Goal: Transaction & Acquisition: Purchase product/service

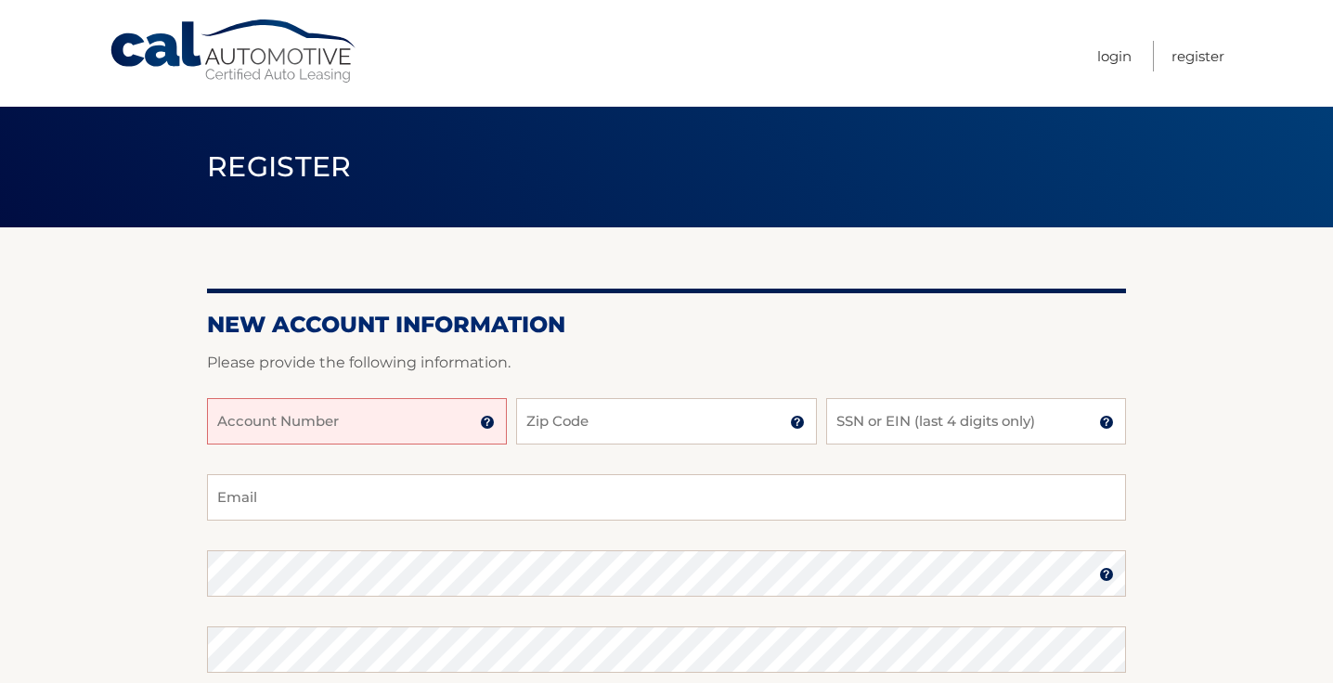
click at [415, 410] on input "Account Number" at bounding box center [357, 421] width 300 height 46
type input "44455989411"
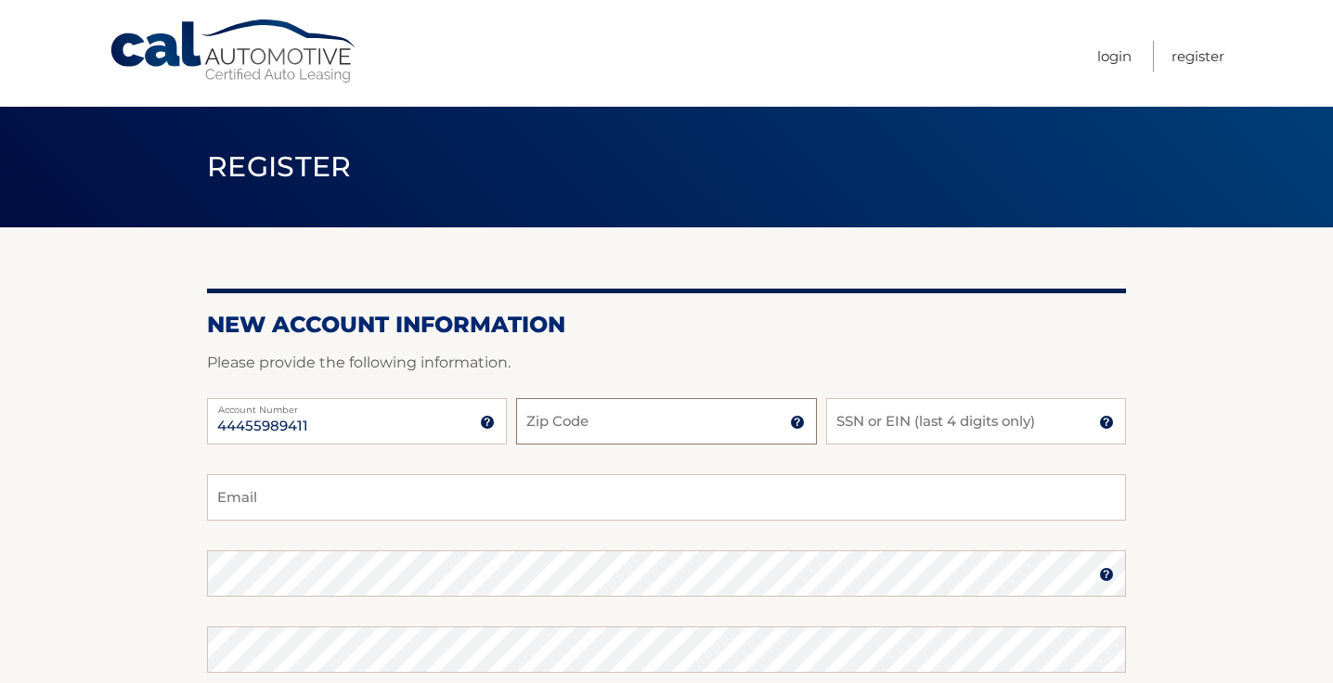
click at [567, 423] on input "Zip Code" at bounding box center [666, 421] width 300 height 46
type input "08723"
click at [922, 432] on input "SSN or EIN (last 4 digits only)" at bounding box center [976, 421] width 300 height 46
type input "1878"
click at [664, 519] on input "Email" at bounding box center [666, 497] width 919 height 46
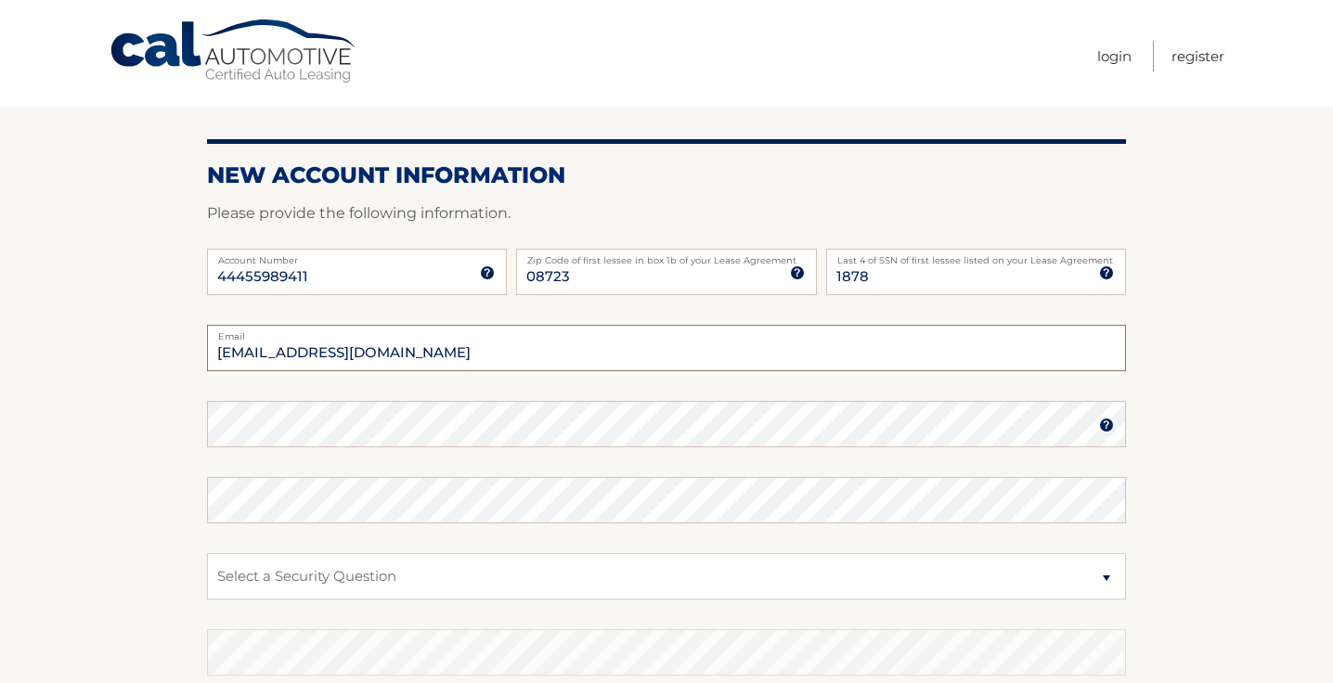
scroll to position [151, 0]
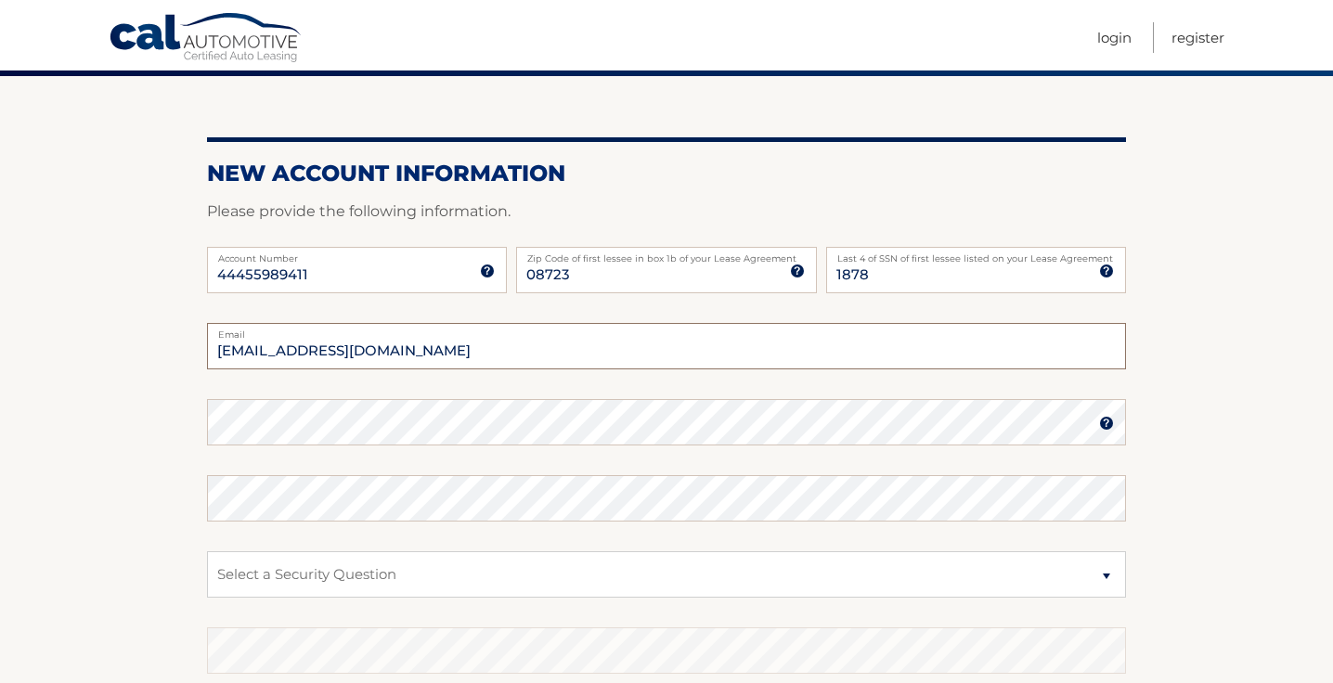
type input "alecglen8@gmail.com"
click at [385, 584] on select "Select a Security Question What was the name of your elementary school? What is…" at bounding box center [666, 574] width 919 height 46
select select "1"
click at [207, 551] on select "Select a Security Question What was the name of your elementary school? What is…" at bounding box center [666, 574] width 919 height 46
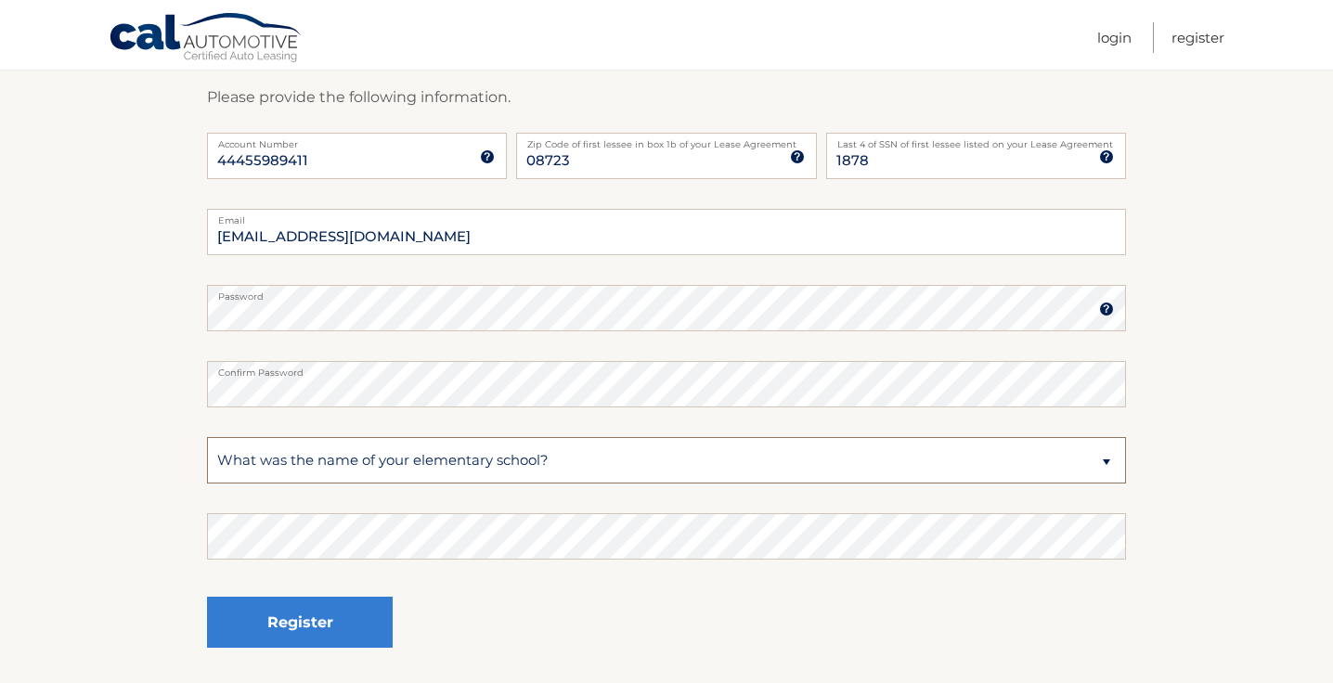
scroll to position [303, 0]
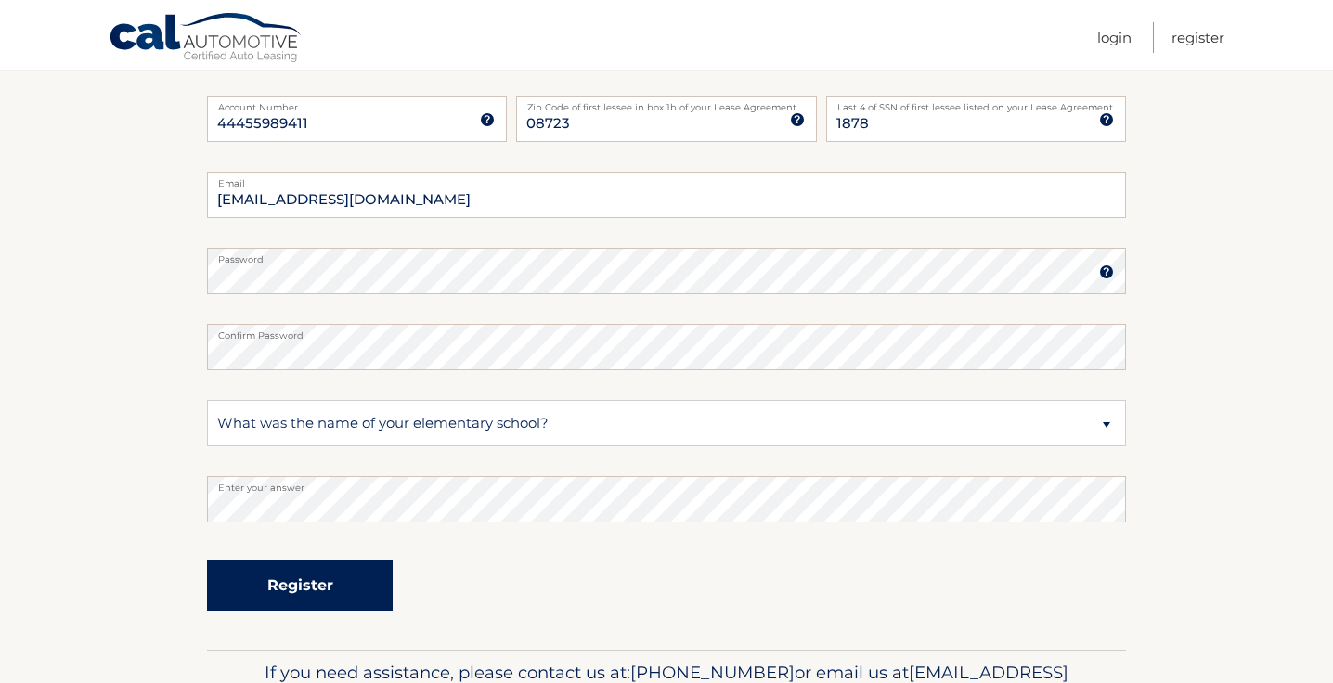
click at [359, 570] on button "Register" at bounding box center [300, 585] width 186 height 51
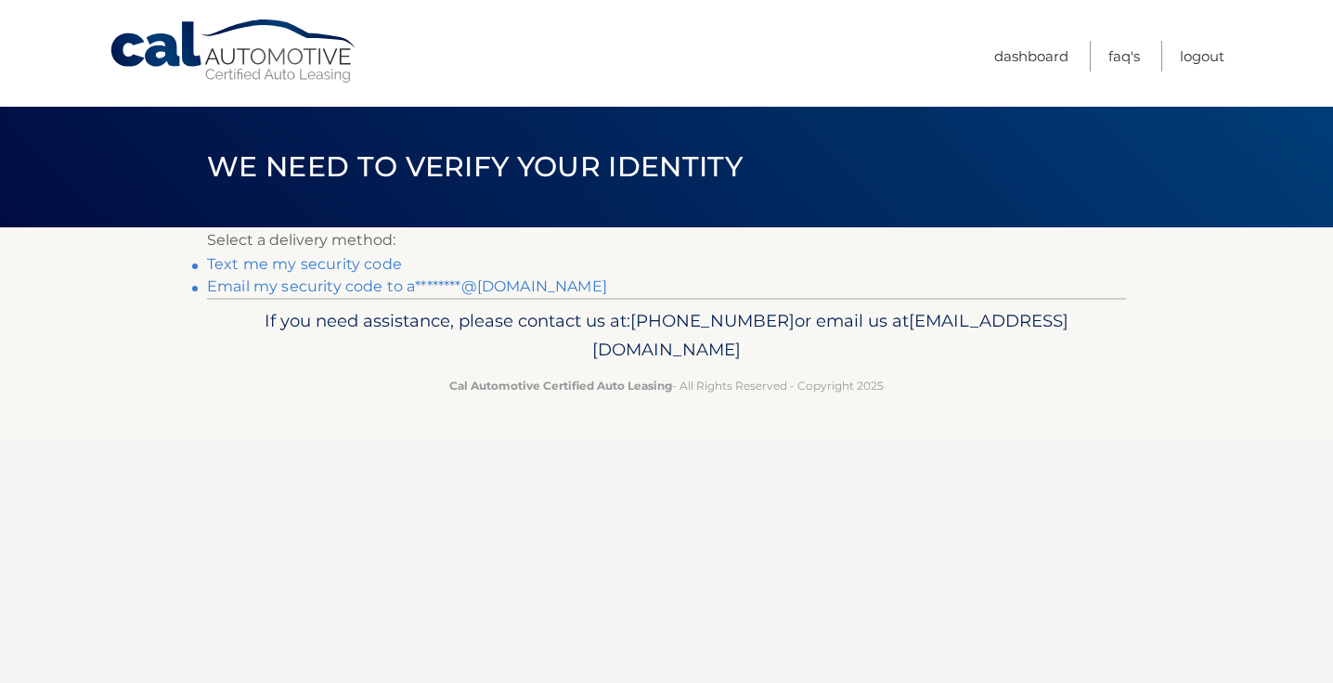
click at [385, 264] on link "Text me my security code" at bounding box center [304, 264] width 195 height 18
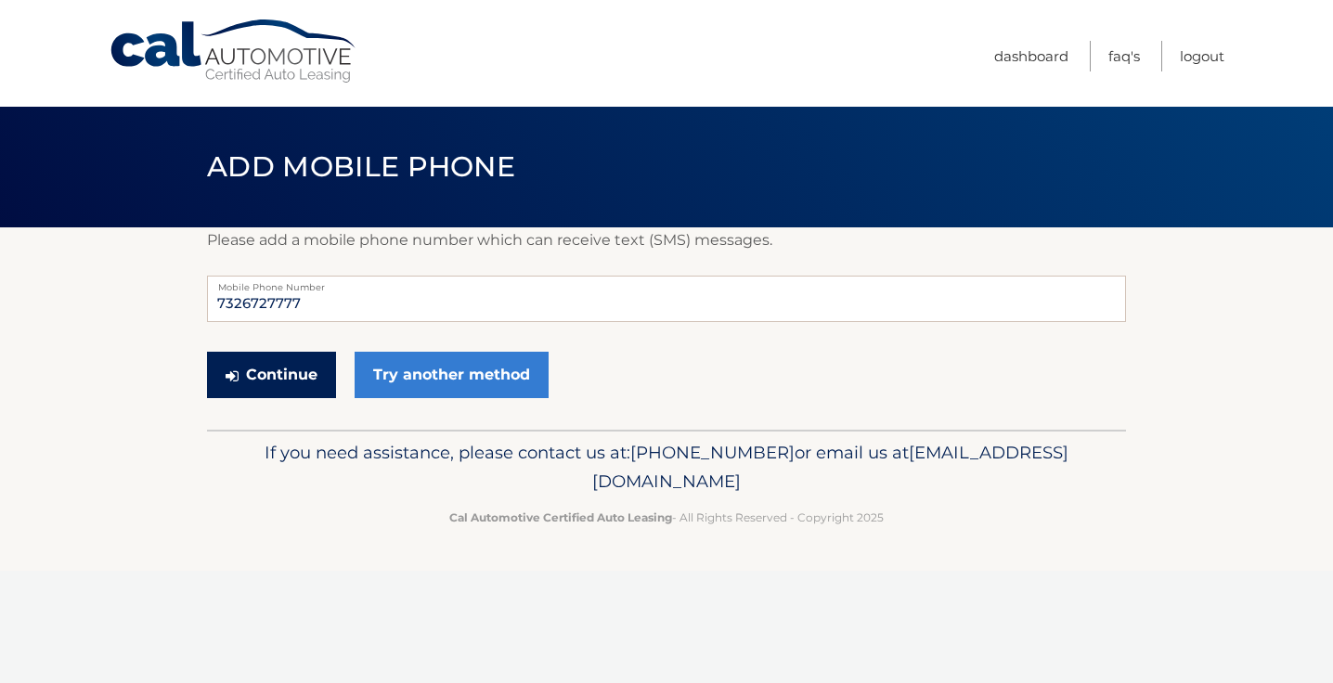
click at [319, 376] on button "Continue" at bounding box center [271, 375] width 129 height 46
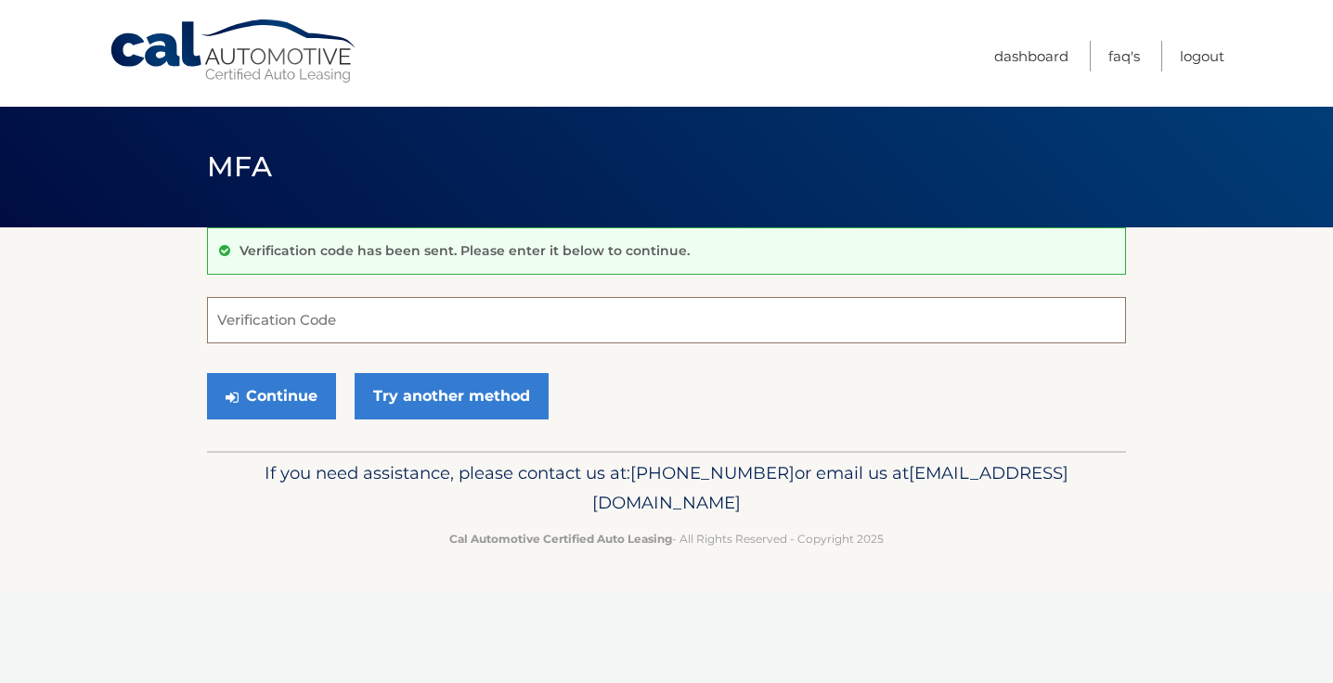
click at [354, 323] on input "Verification Code" at bounding box center [666, 320] width 919 height 46
type input "666744"
click at [304, 395] on button "Continue" at bounding box center [271, 396] width 129 height 46
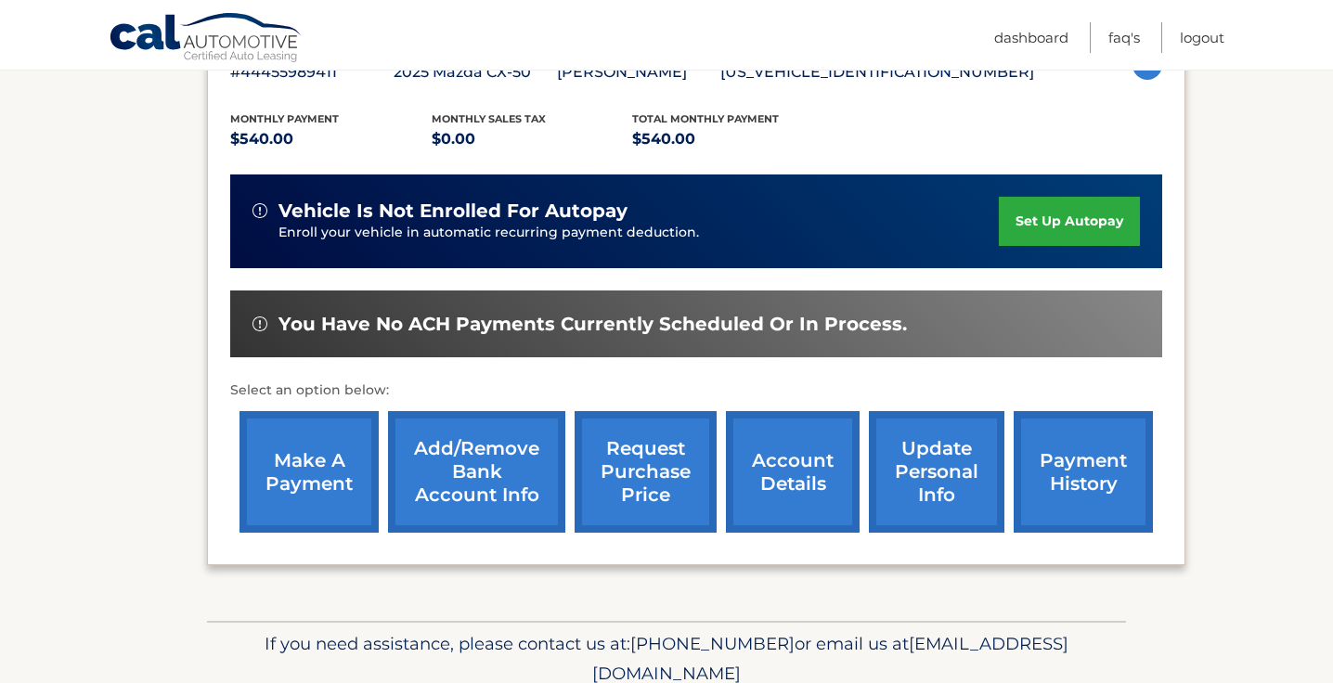
scroll to position [365, 0]
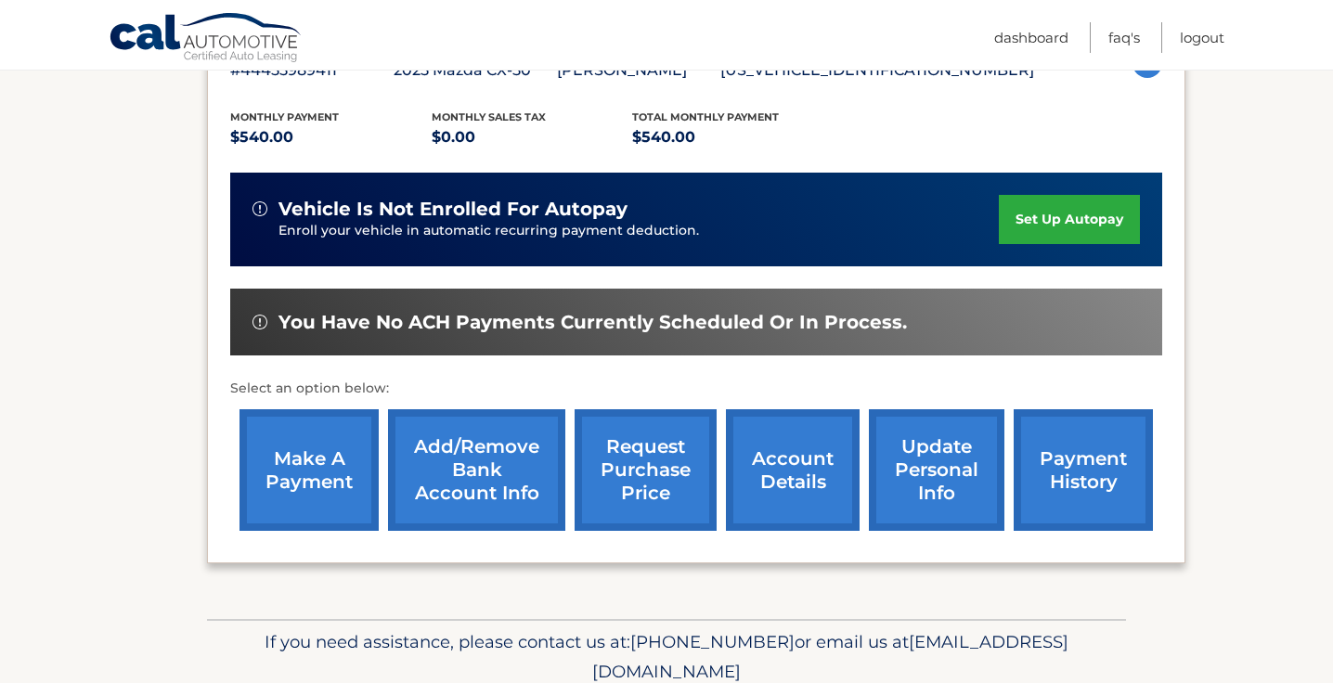
click at [237, 520] on div "make a payment Add/Remove bank account info request purchase price account deta…" at bounding box center [696, 470] width 932 height 140
click at [308, 470] on link "make a payment" at bounding box center [308, 470] width 139 height 122
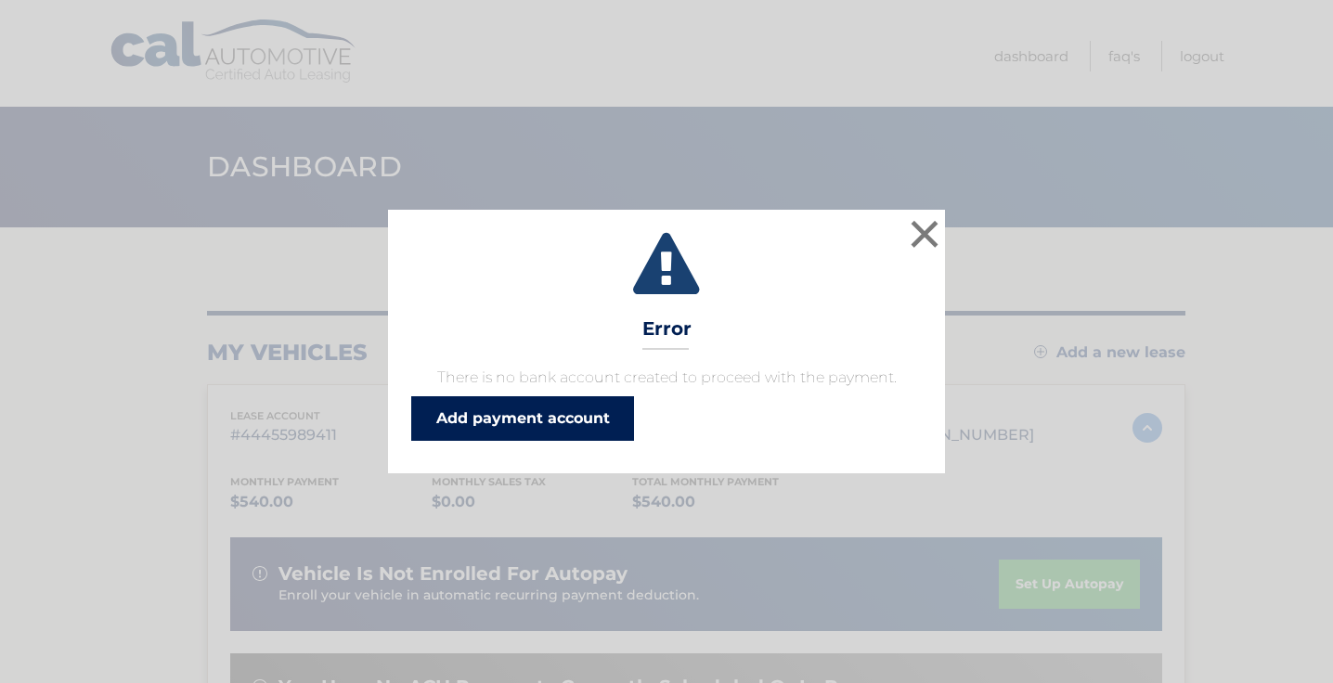
click at [518, 409] on link "Add payment account" at bounding box center [522, 418] width 223 height 45
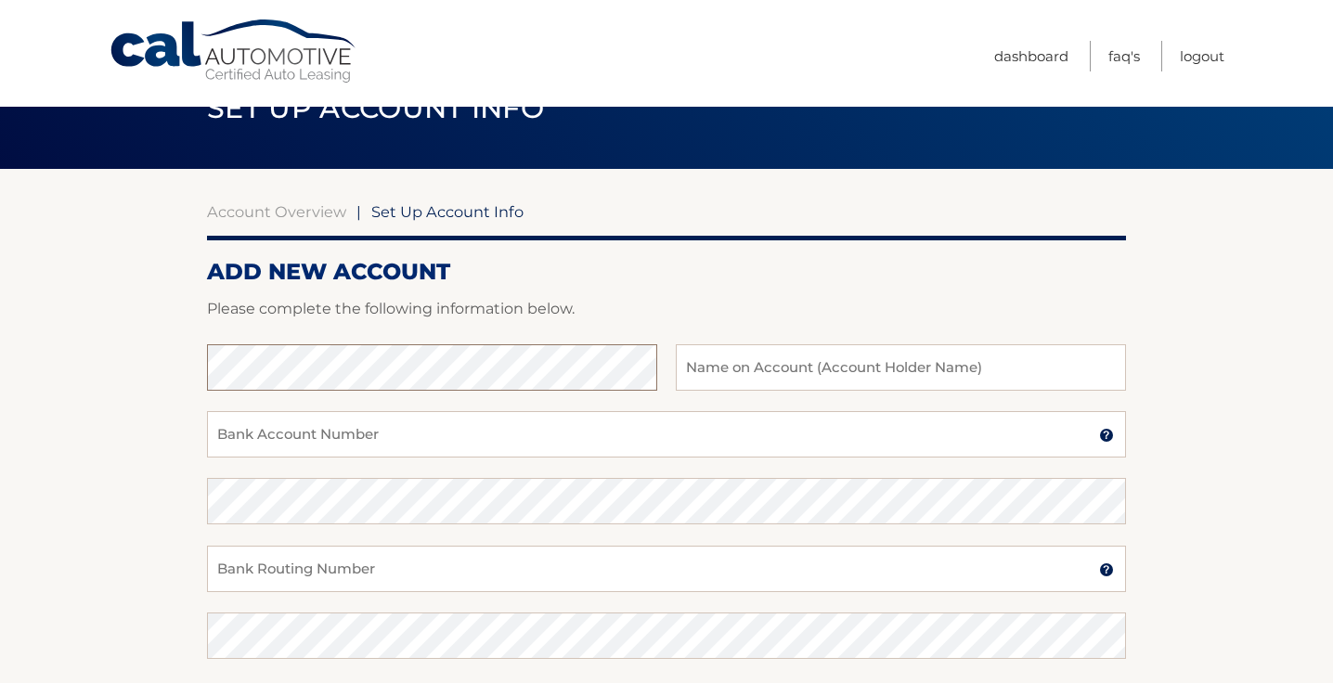
scroll to position [72, 0]
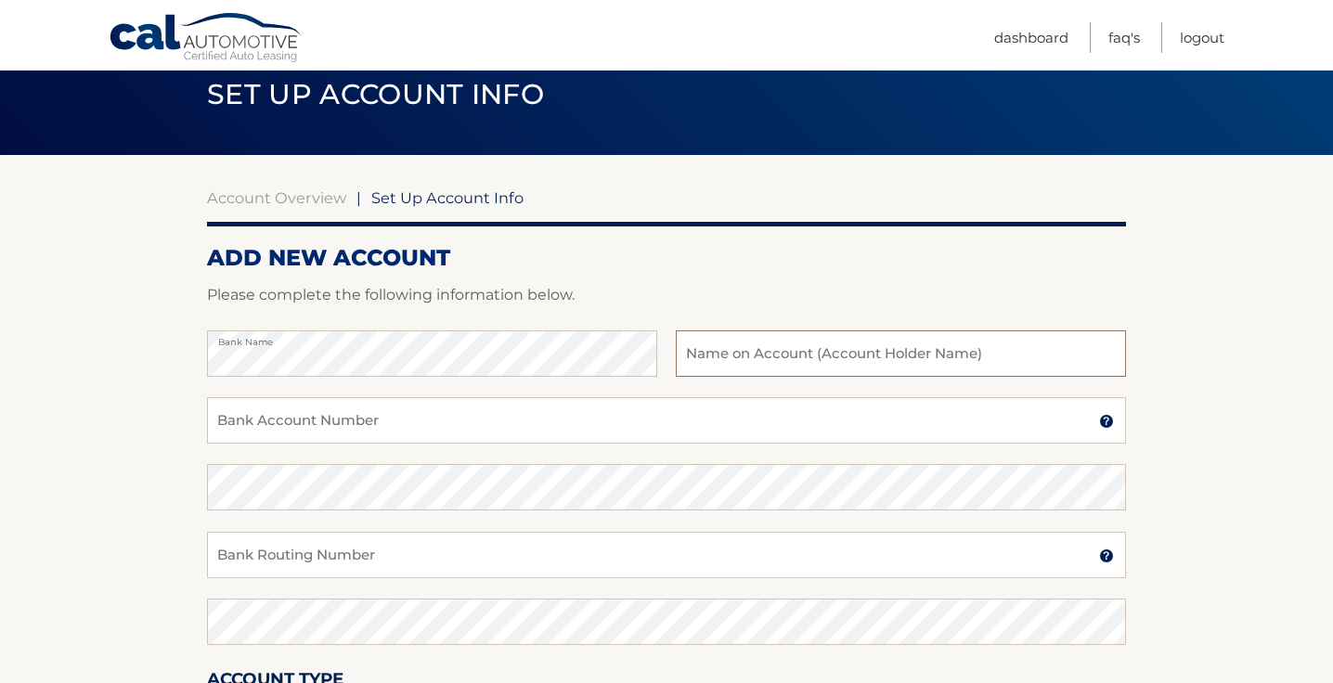
click at [908, 353] on input "text" at bounding box center [901, 353] width 450 height 46
type input "[PERSON_NAME]"
click at [511, 416] on input "Bank Account Number" at bounding box center [666, 420] width 919 height 46
type input "9034123530"
click at [460, 551] on input "Bank Routing Number" at bounding box center [666, 555] width 919 height 46
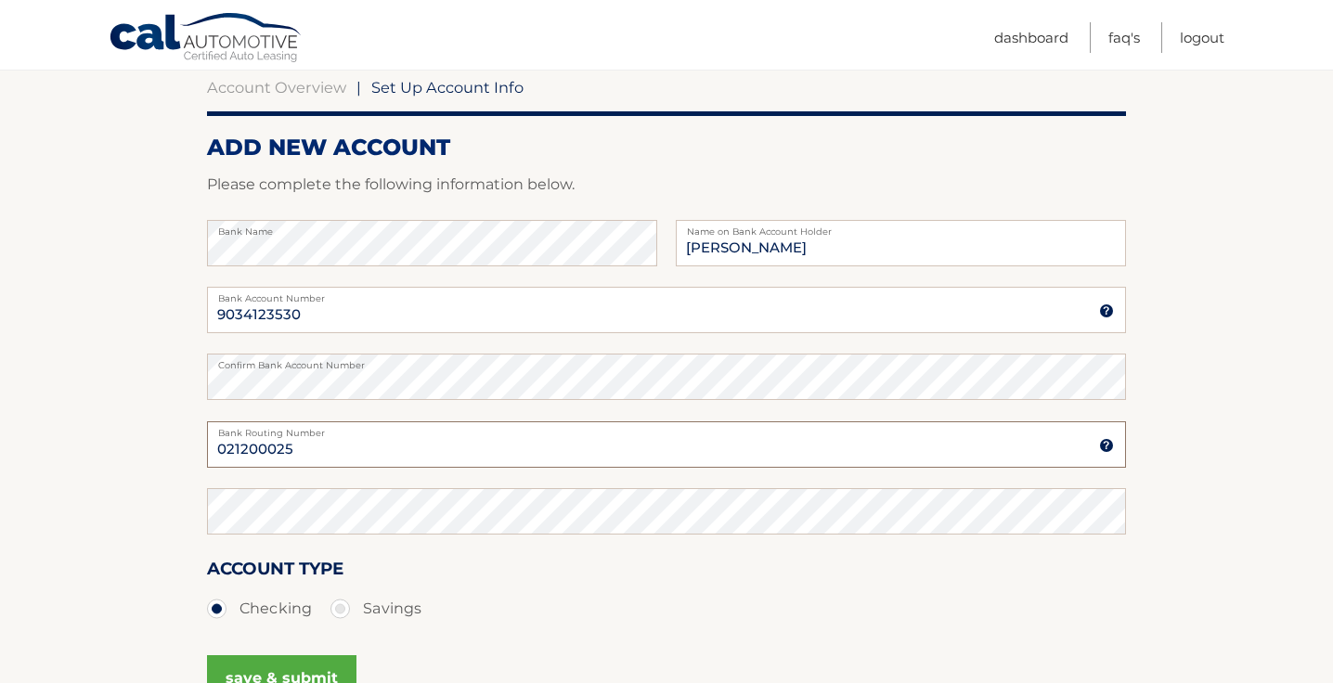
scroll to position [223, 0]
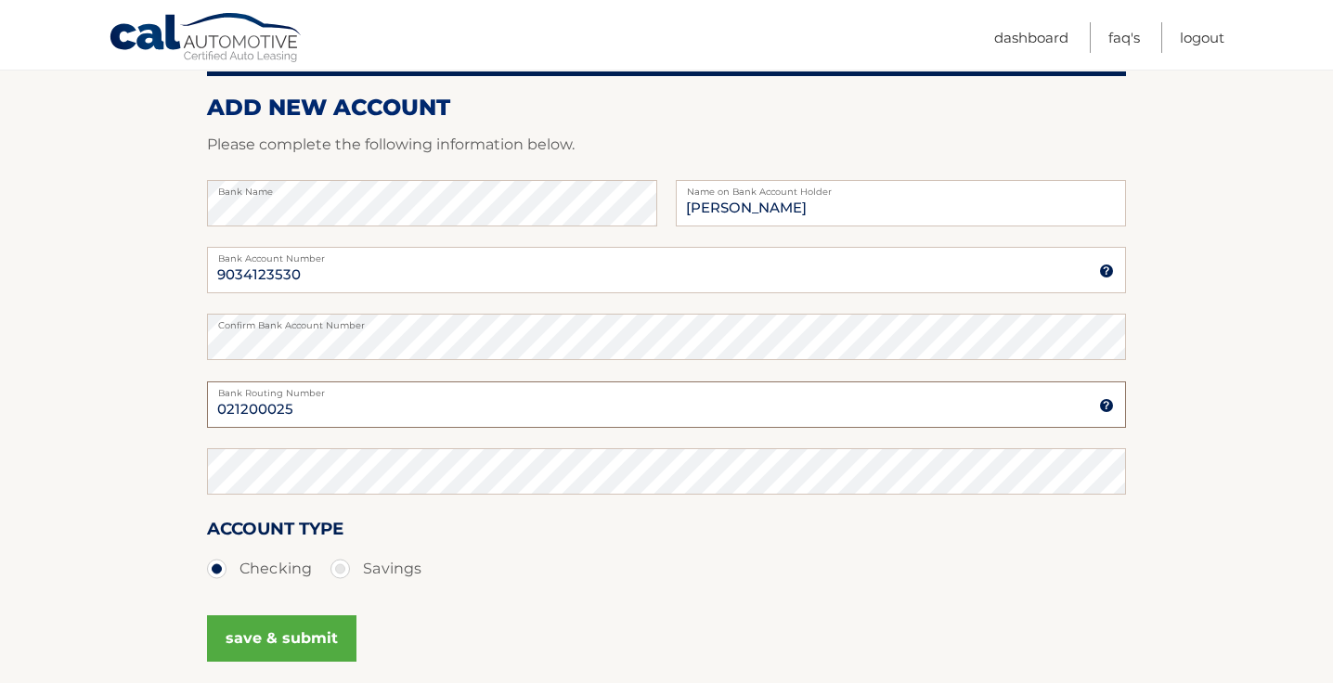
type input "021200025"
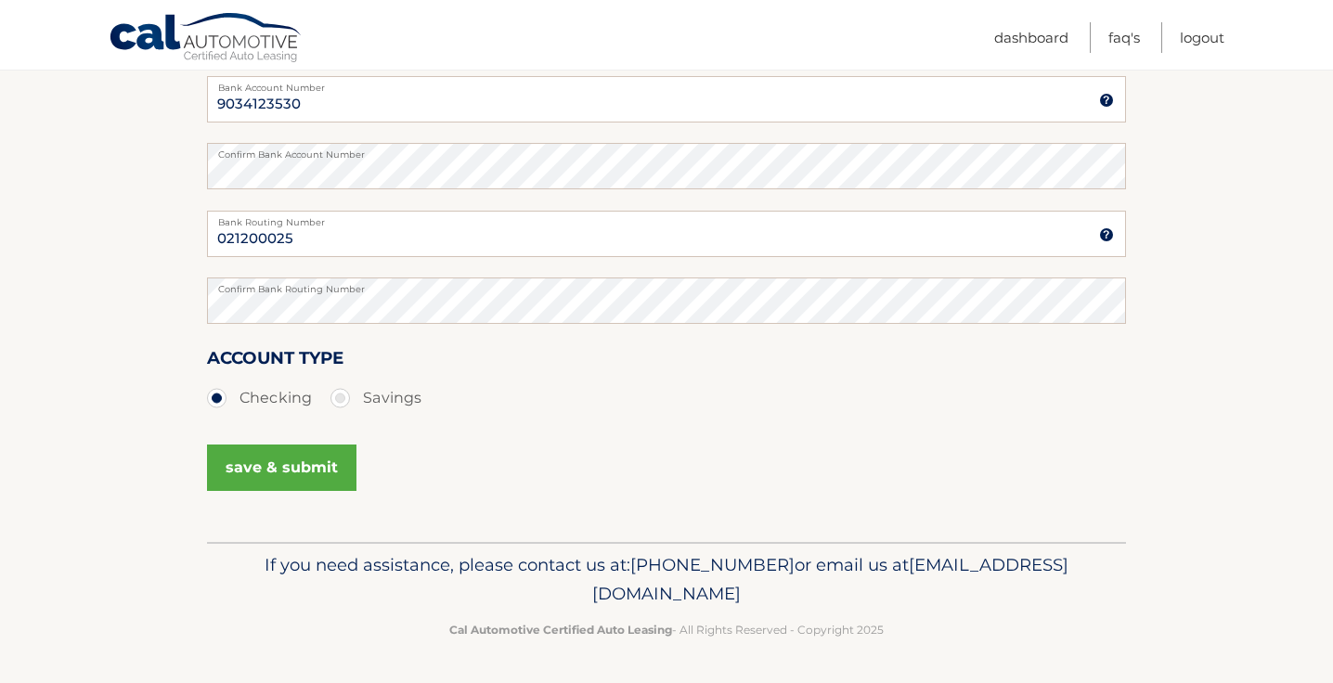
click at [319, 468] on button "save & submit" at bounding box center [281, 468] width 149 height 46
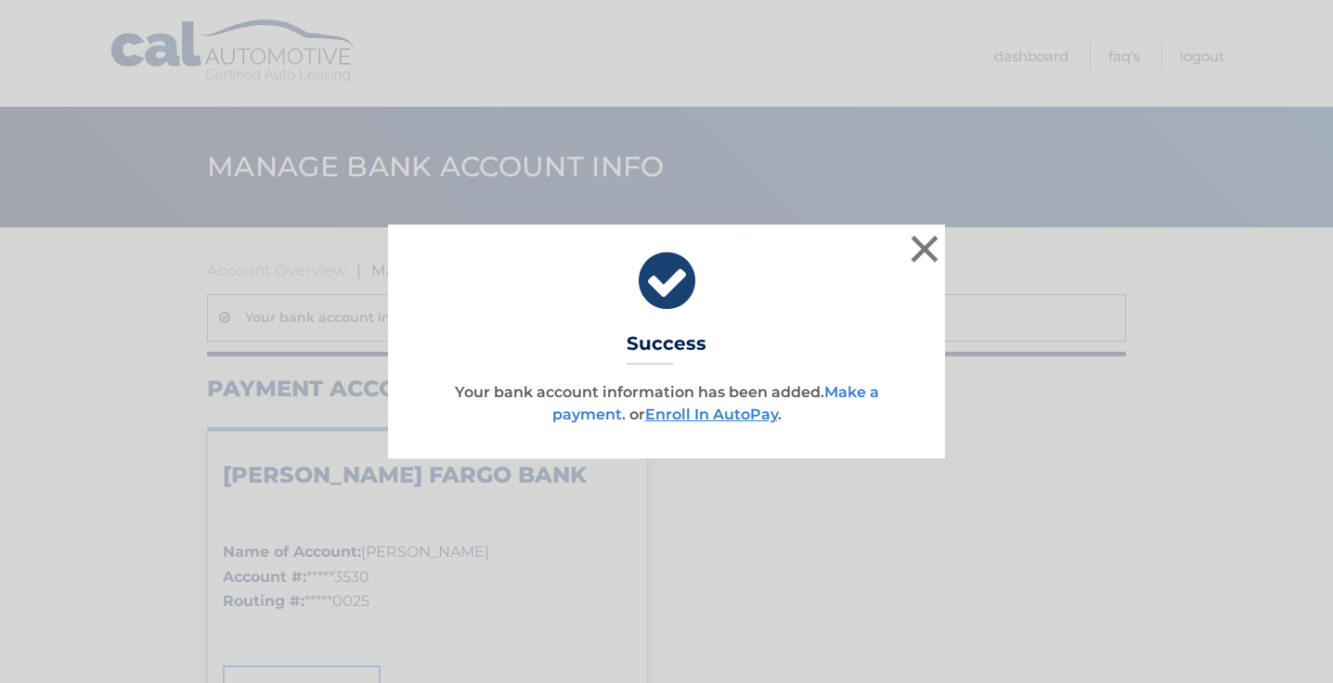
click at [862, 385] on link "Make a payment" at bounding box center [715, 403] width 327 height 40
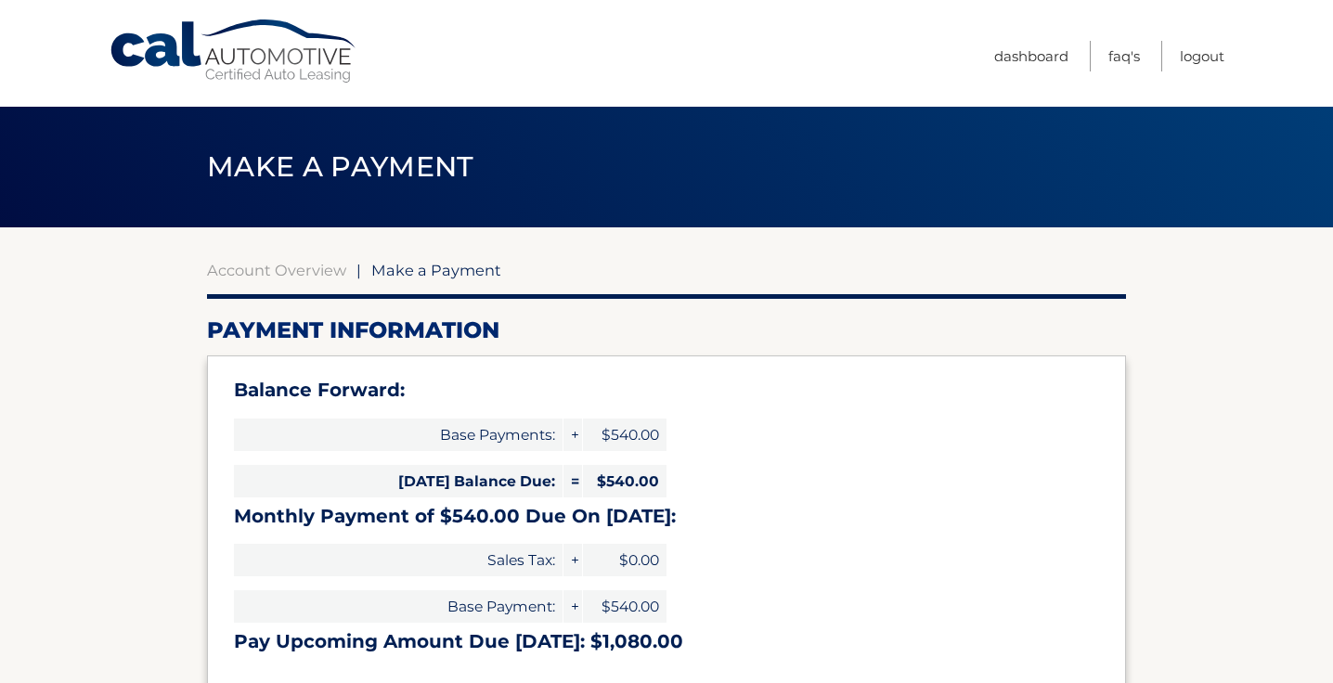
select select "ZGNhN2QzYzYtMTY1Yy00OWM0LTlhMzEtMjA0MzJiYTFiYjc5"
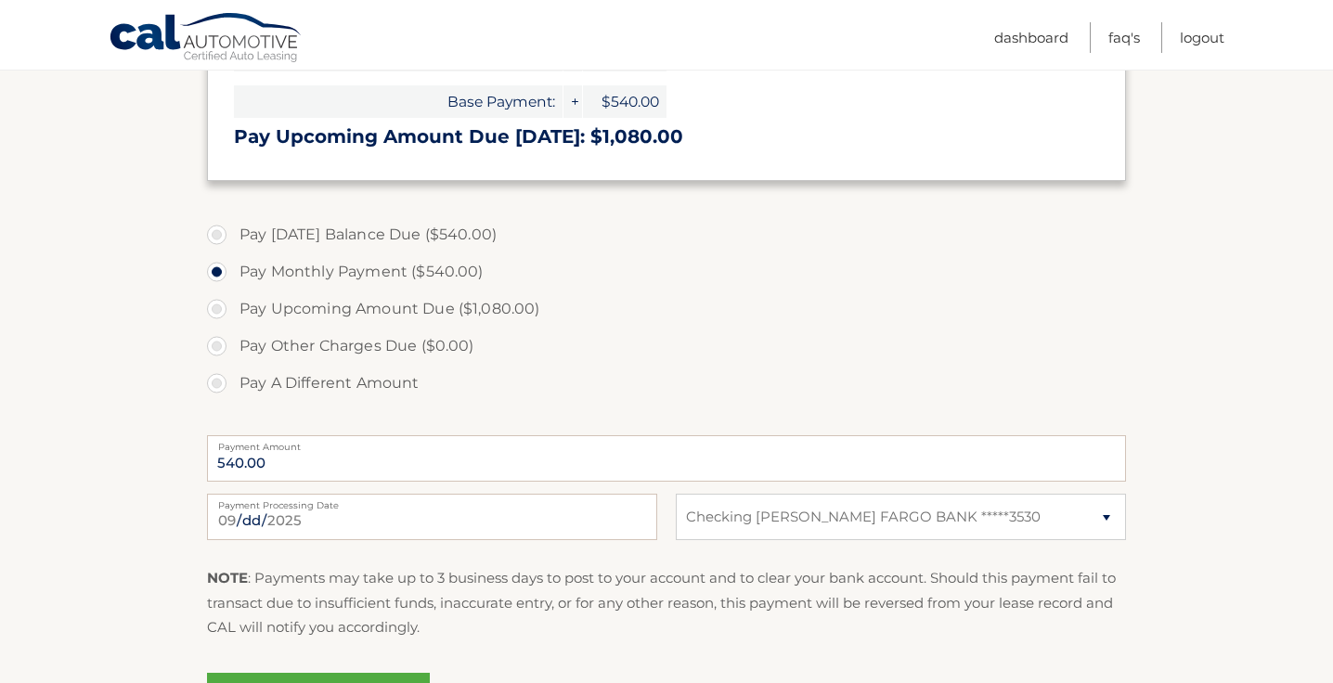
scroll to position [507, 0]
click at [471, 226] on label "Pay [DATE] Balance Due ($540.00)" at bounding box center [666, 232] width 919 height 37
click at [233, 226] on input "Pay Today's Balance Due ($540.00)" at bounding box center [223, 229] width 19 height 30
radio input "true"
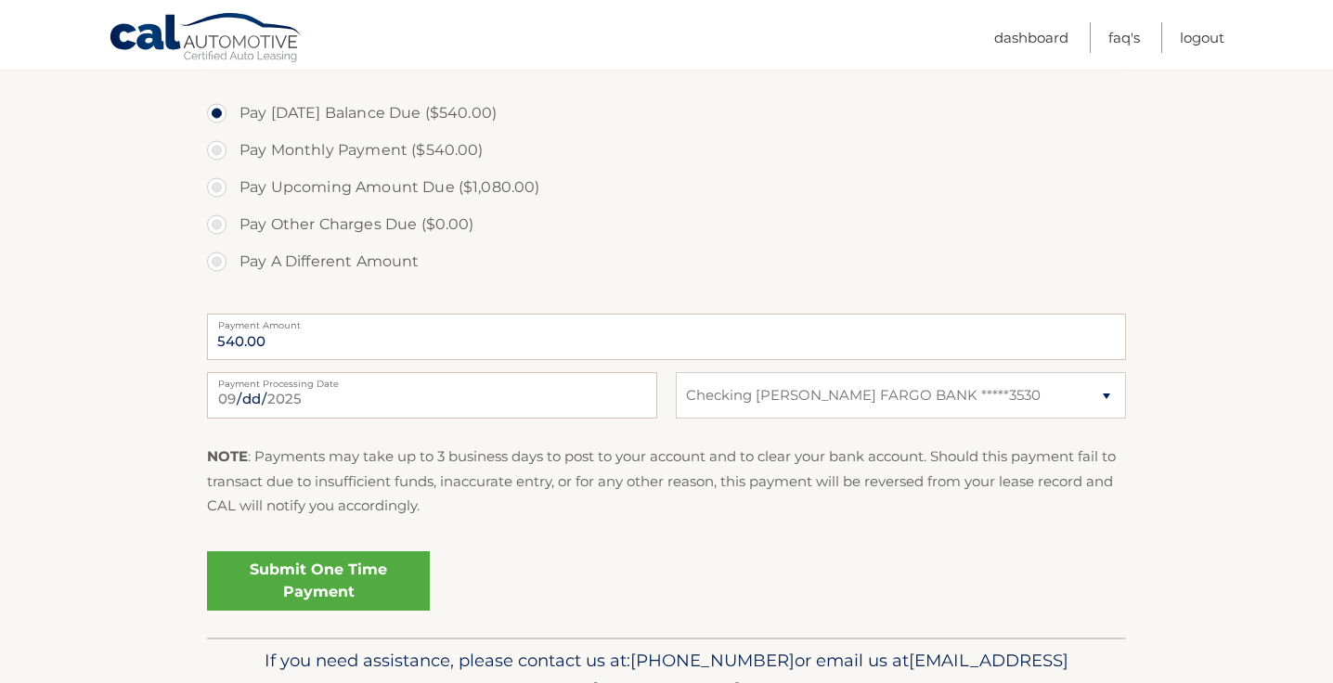
scroll to position [633, 0]
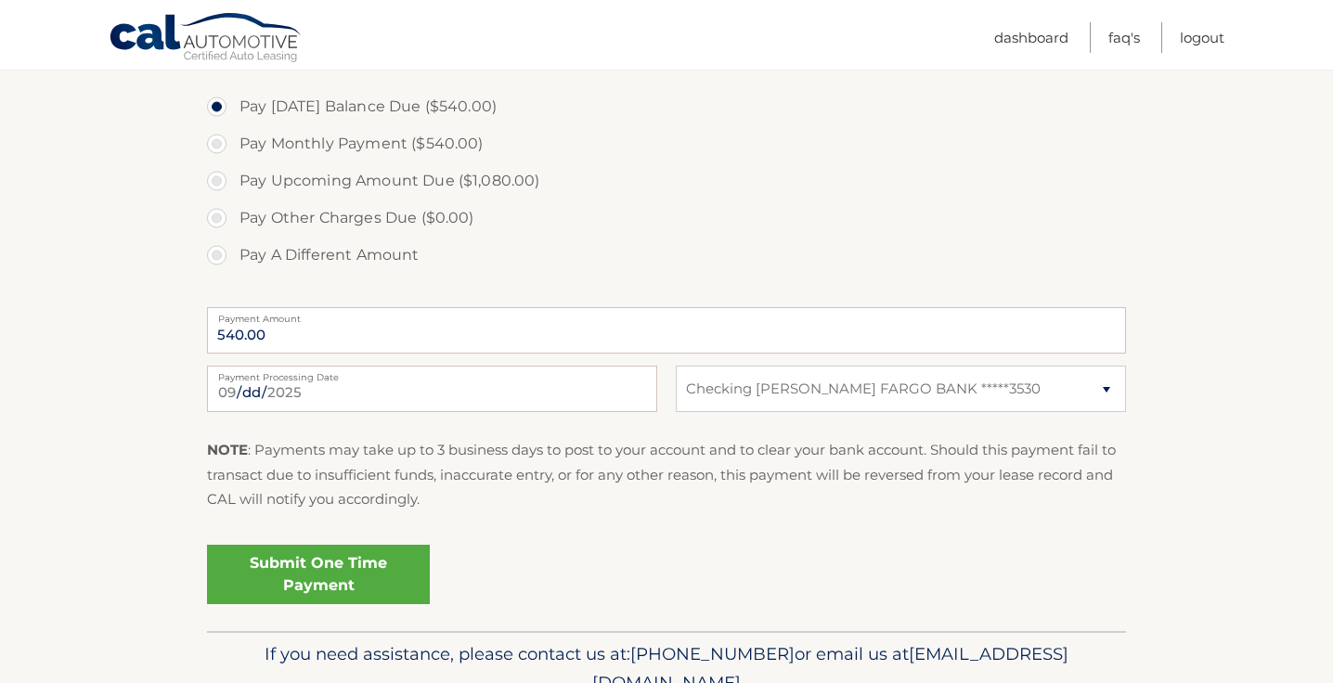
click at [382, 581] on link "Submit One Time Payment" at bounding box center [318, 574] width 223 height 59
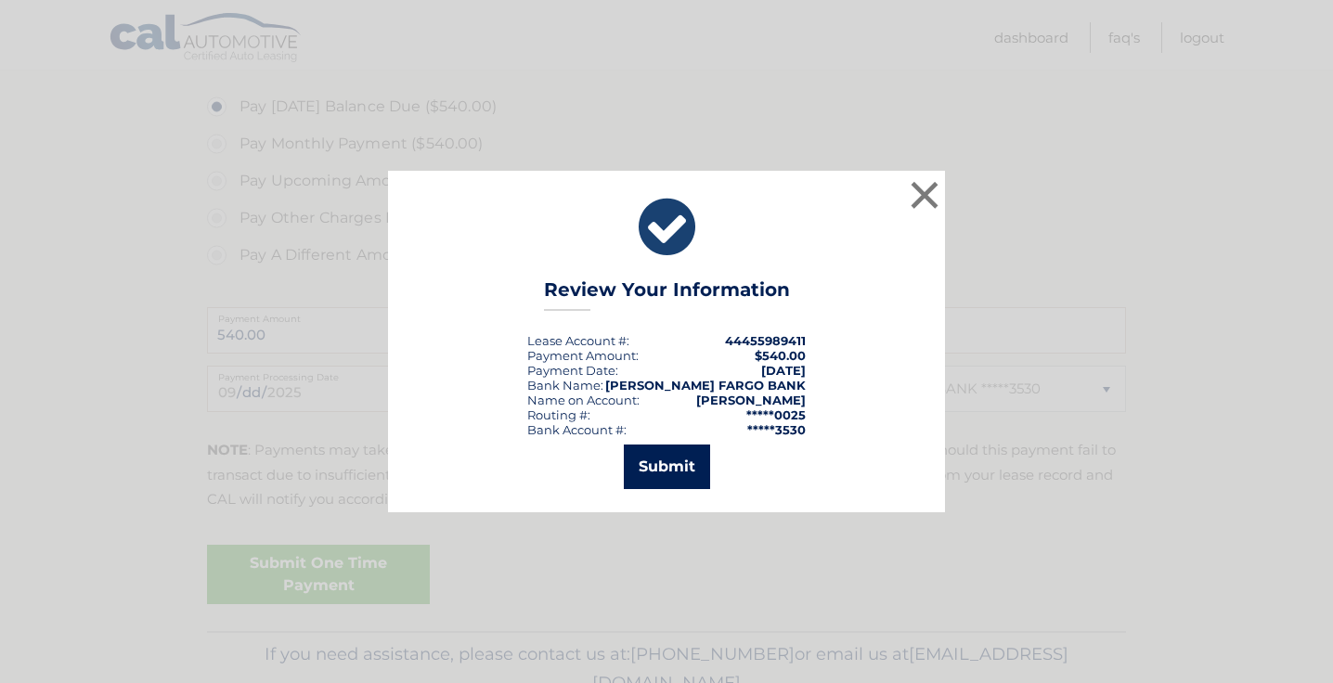
click at [664, 475] on button "Submit" at bounding box center [667, 467] width 86 height 45
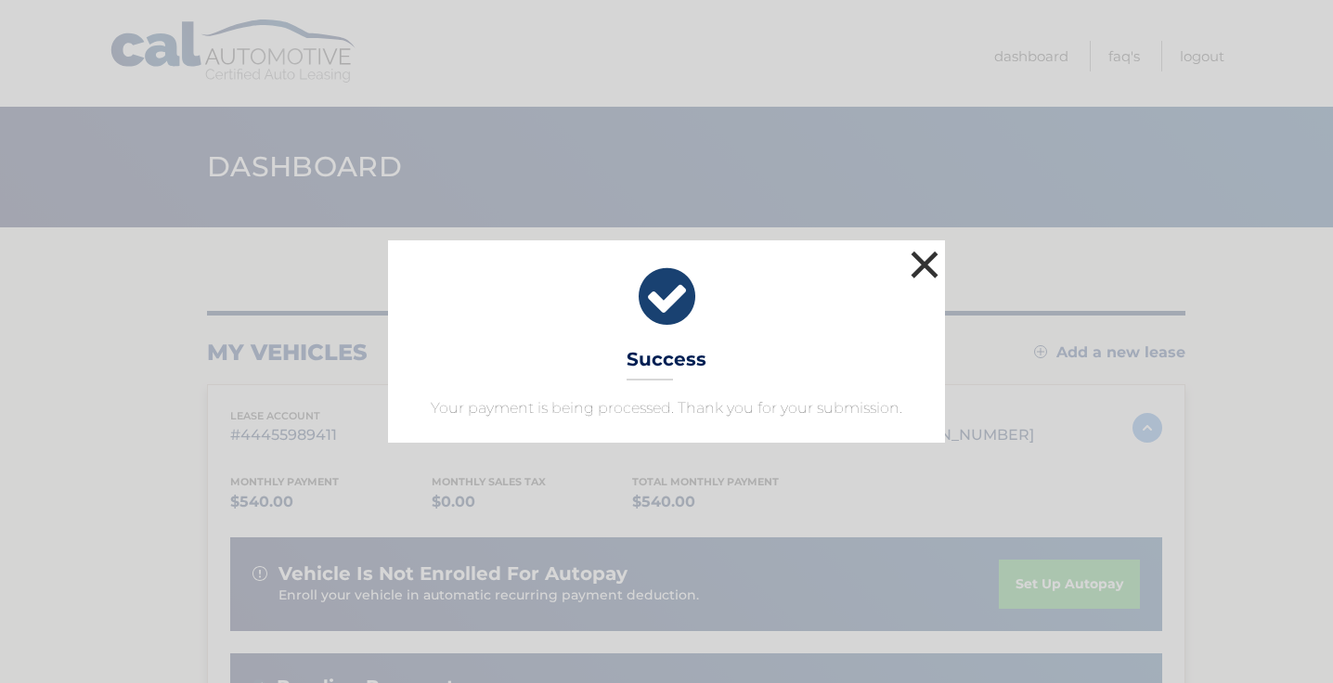
click at [925, 266] on button "×" at bounding box center [924, 264] width 37 height 37
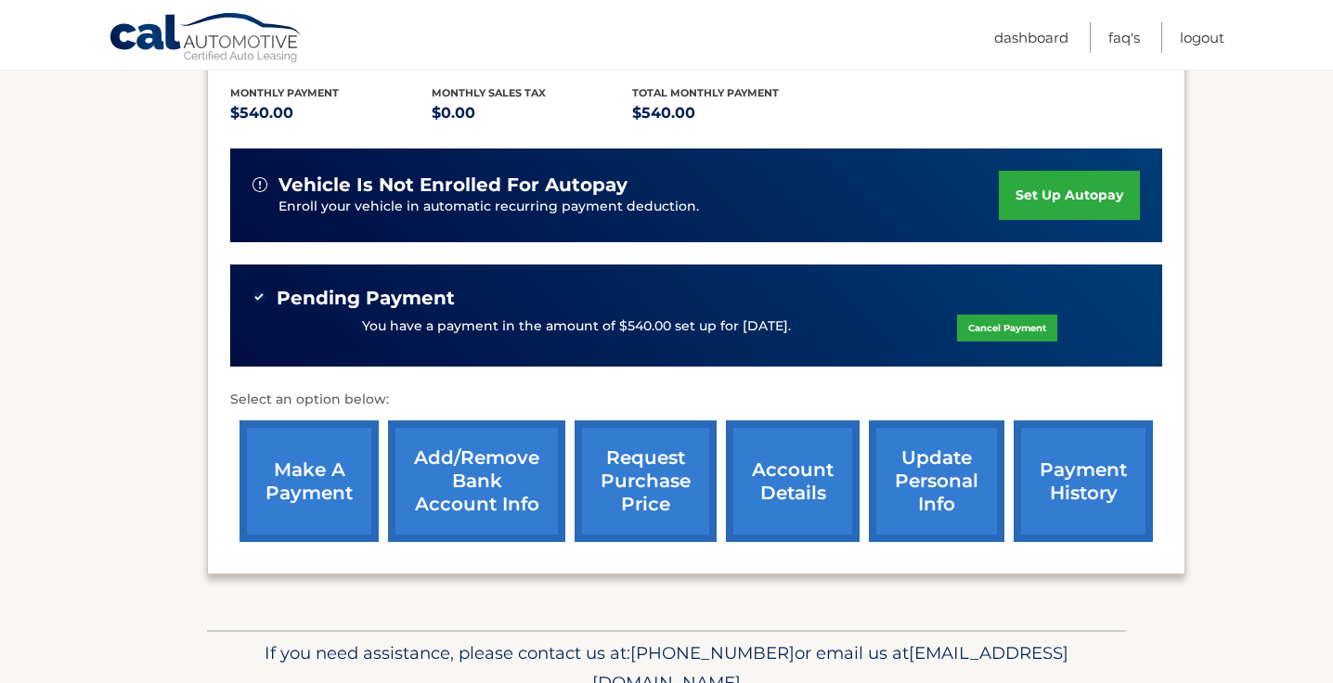
scroll to position [393, 0]
